Goal: Transaction & Acquisition: Purchase product/service

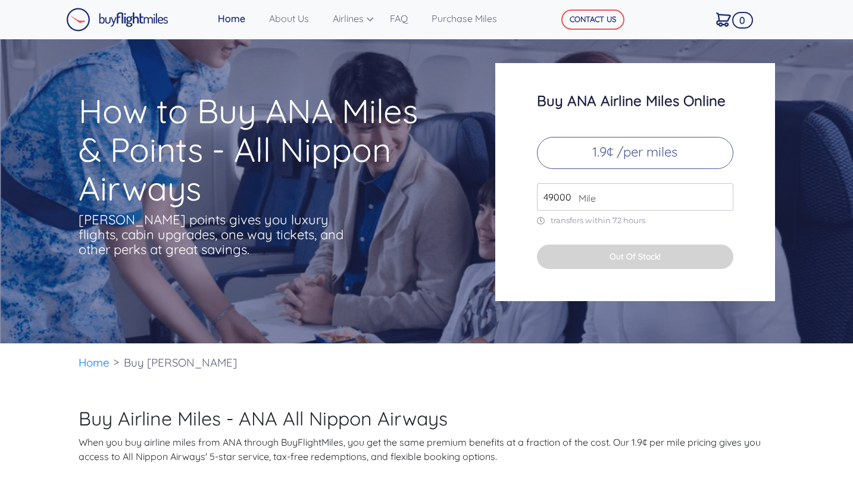
click at [566, 199] on input "49000" at bounding box center [635, 196] width 196 height 27
type input "1"
type input "88000"
click at [628, 257] on button "Out Of Stock!" at bounding box center [635, 257] width 196 height 24
click at [625, 222] on p "transfers within 72 hours" at bounding box center [635, 220] width 196 height 10
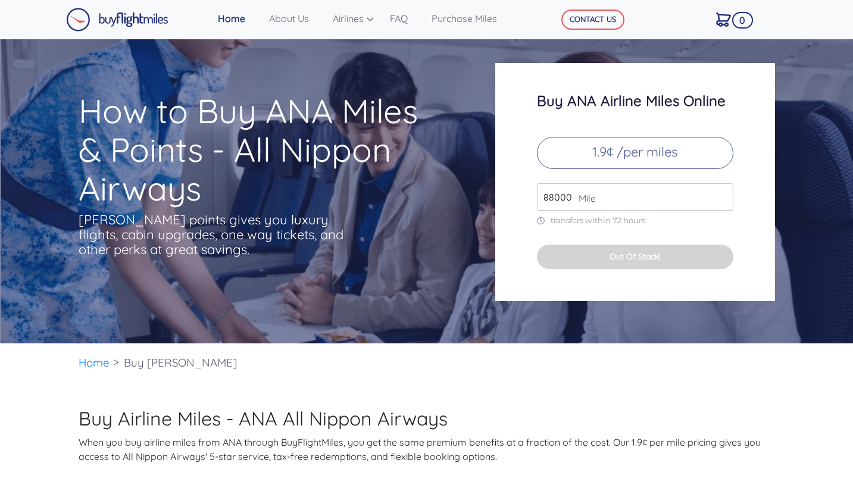
click at [634, 254] on button "Out Of Stock!" at bounding box center [635, 257] width 196 height 24
click at [637, 142] on p "1.9¢ /per miles" at bounding box center [635, 153] width 196 height 32
click at [632, 145] on p "1.9¢ /per miles" at bounding box center [635, 153] width 196 height 32
click at [617, 195] on input "88000" at bounding box center [635, 196] width 196 height 27
click at [598, 145] on p "1.9¢ /per miles" at bounding box center [635, 153] width 196 height 32
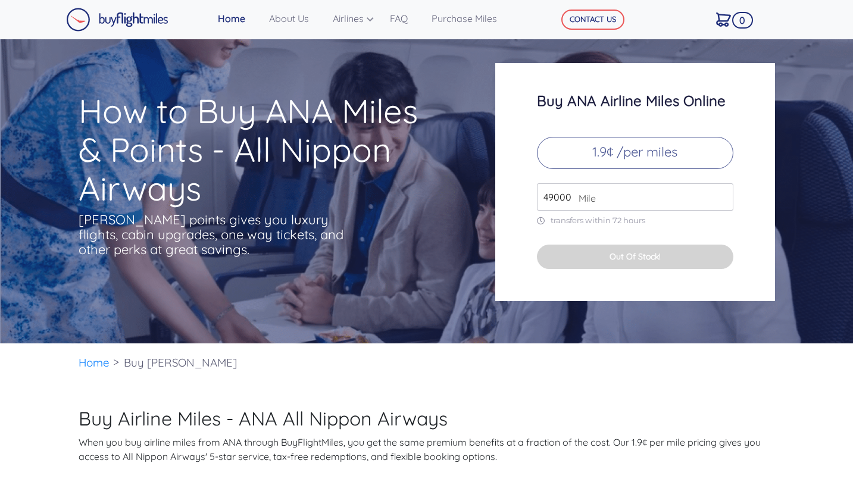
click at [573, 195] on span "Mile" at bounding box center [584, 198] width 23 height 14
click at [584, 250] on button "Out Of Stock!" at bounding box center [635, 257] width 196 height 24
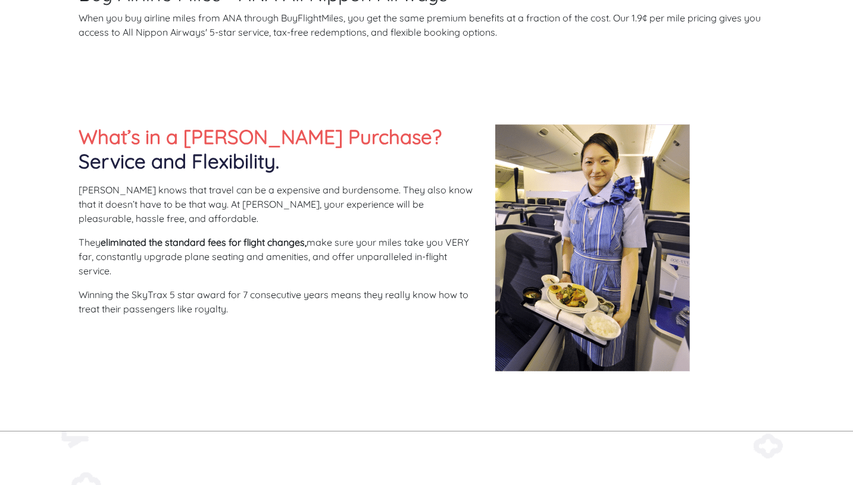
scroll to position [425, 0]
